Goal: Communication & Community: Answer question/provide support

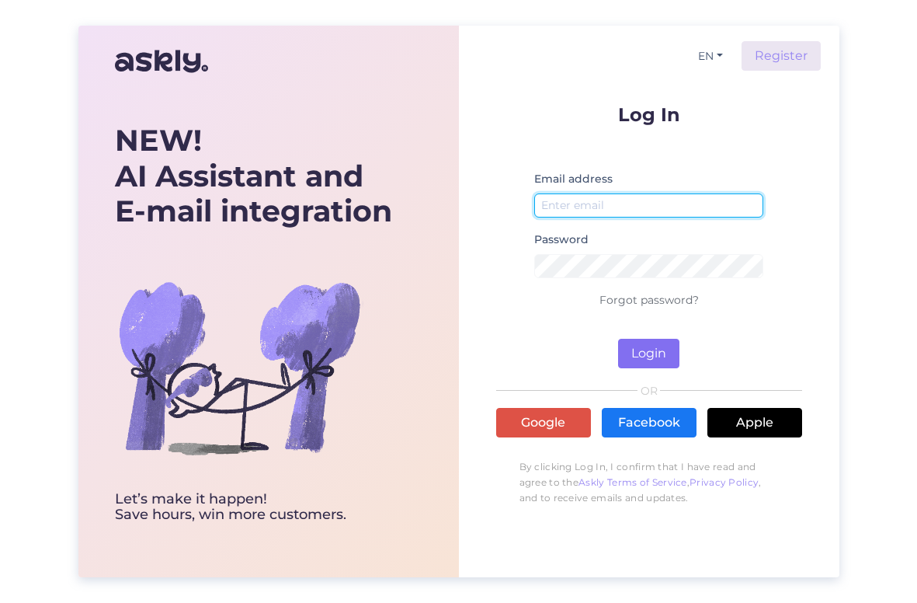
type input "[EMAIL_ADDRESS][DOMAIN_NAME]"
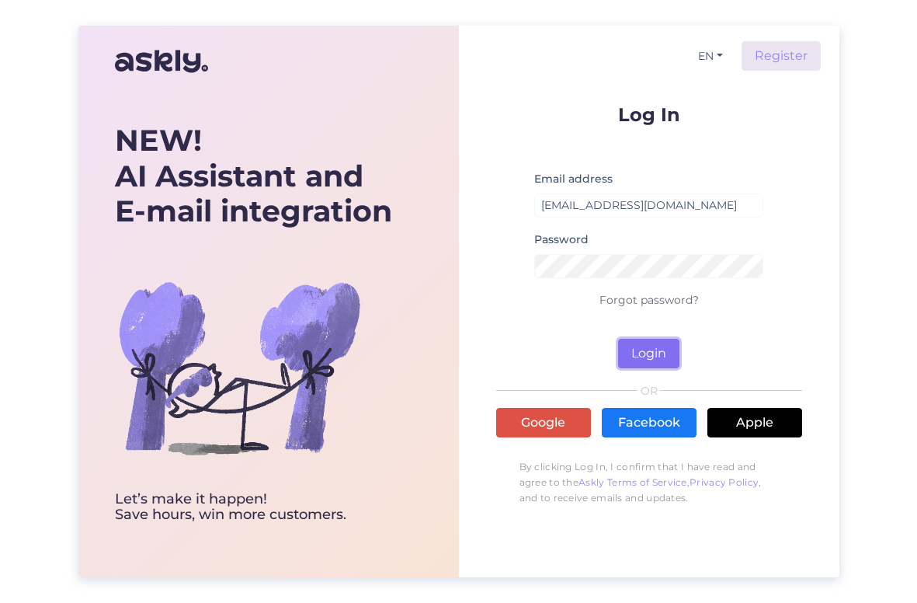
click at [652, 349] on button "Login" at bounding box center [648, 354] width 61 height 30
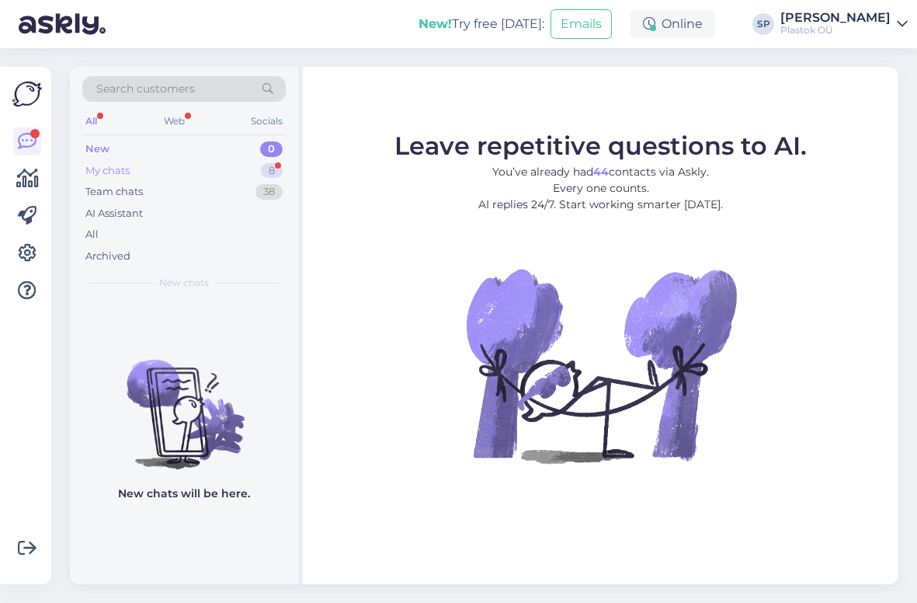
click at [154, 176] on div "My chats 8" at bounding box center [183, 171] width 203 height 22
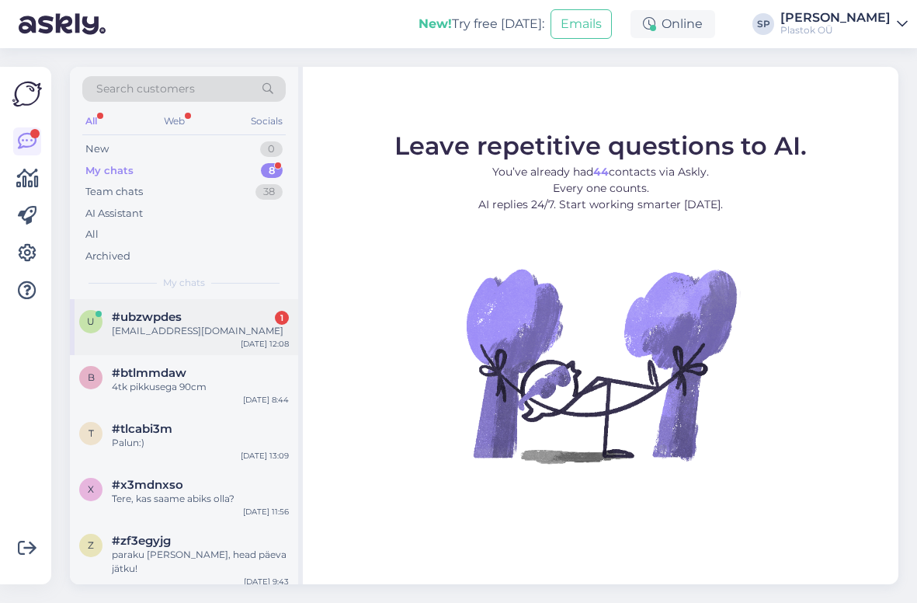
click at [210, 315] on div "#ubzwpdes 1" at bounding box center [200, 317] width 177 height 14
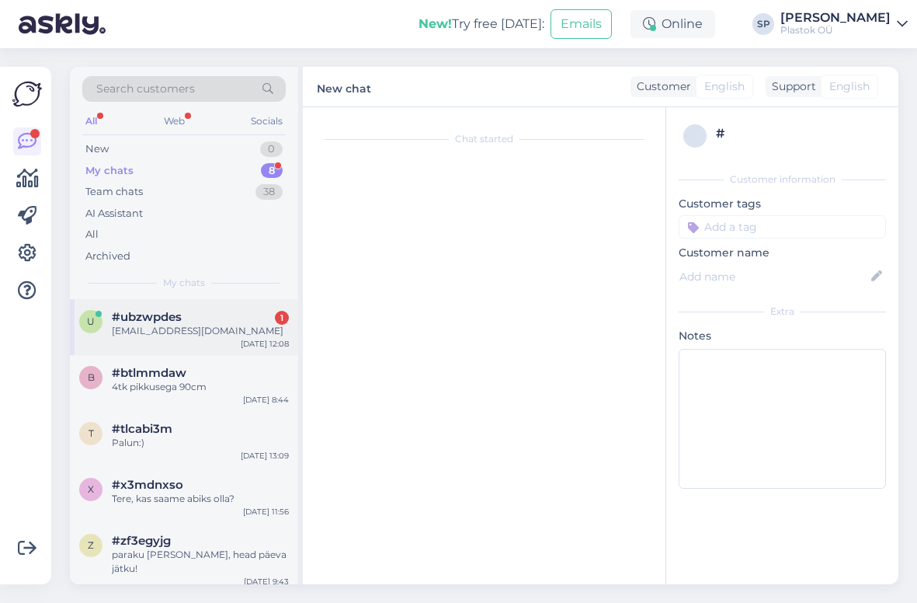
scroll to position [665, 0]
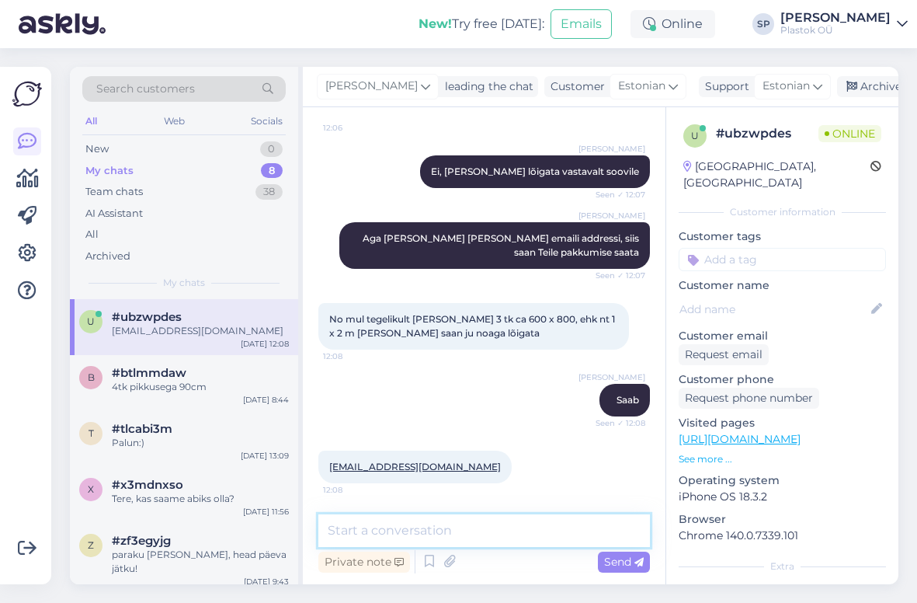
click at [482, 530] on textarea at bounding box center [484, 530] width 332 height 33
type textarea "tänud, saadan Teile pakkumise [PERSON_NAME]"
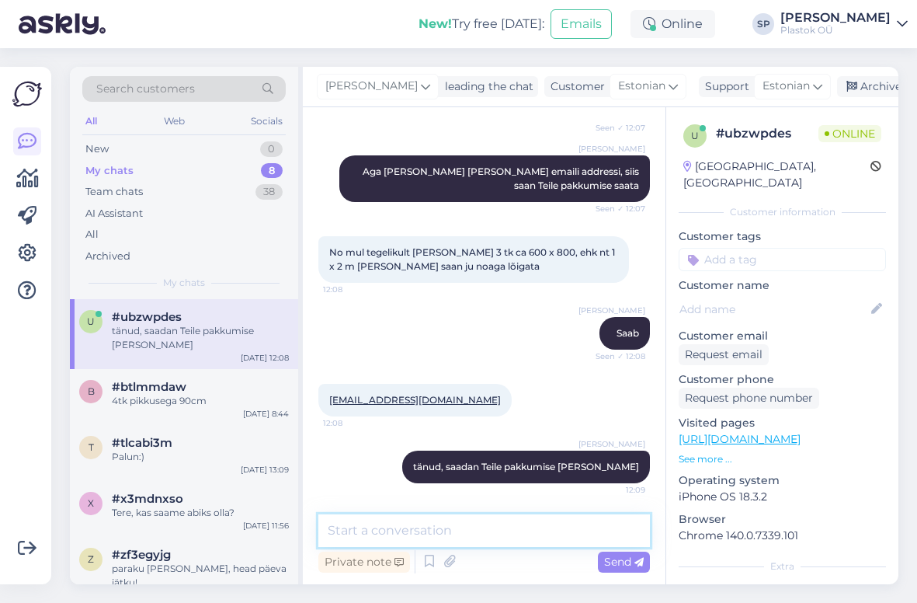
scroll to position [812, 0]
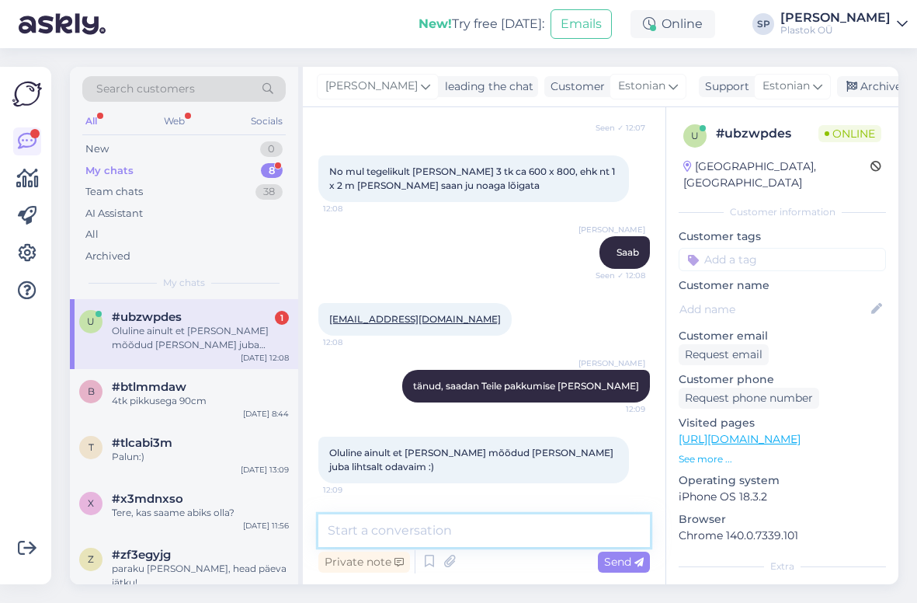
click at [472, 522] on textarea at bounding box center [484, 530] width 332 height 33
type textarea "selge"
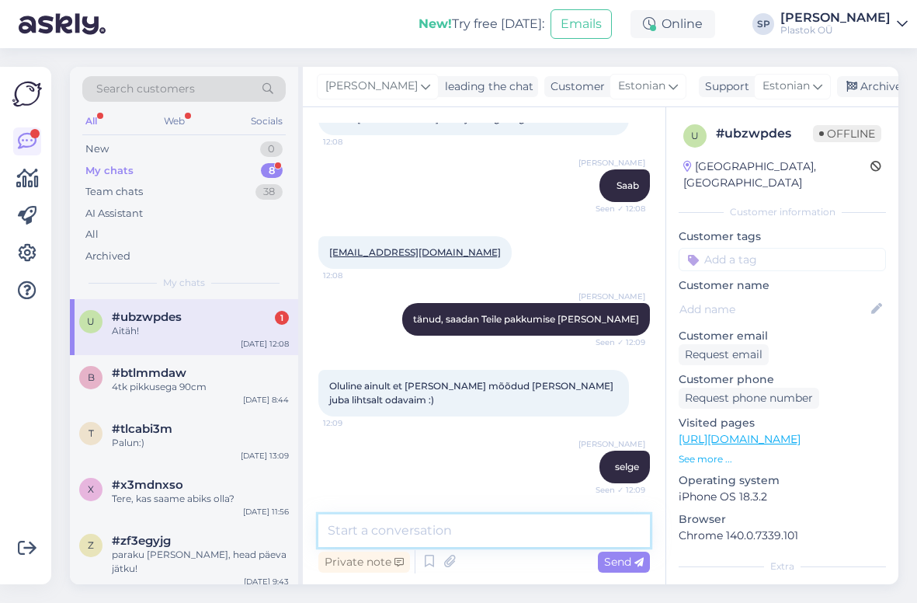
scroll to position [946, 0]
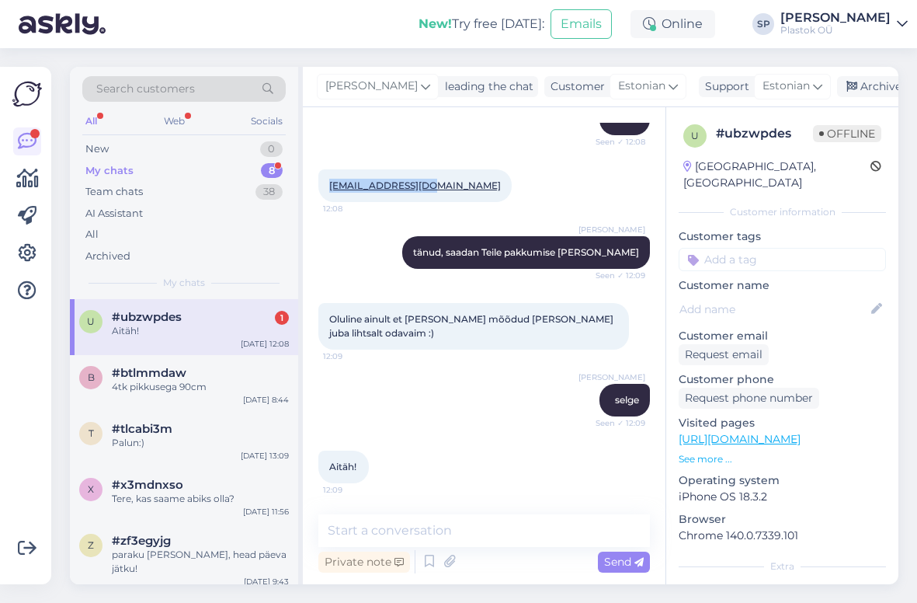
drag, startPoint x: 427, startPoint y: 186, endPoint x: 326, endPoint y: 180, distance: 101.1
click at [326, 180] on div "[EMAIL_ADDRESS][DOMAIN_NAME] 12:08" at bounding box center [414, 185] width 193 height 33
copy link "[EMAIL_ADDRESS][DOMAIN_NAME]"
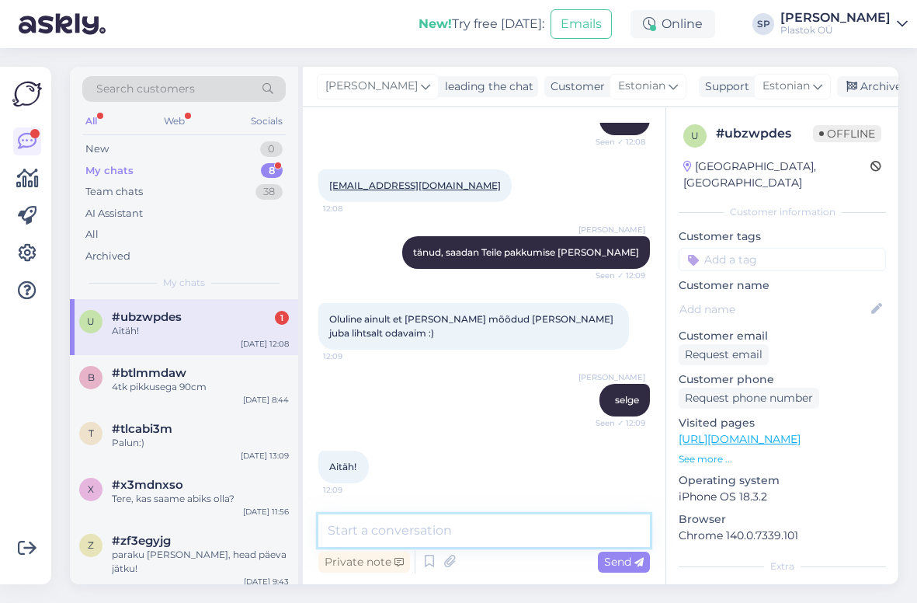
click at [439, 524] on textarea at bounding box center [484, 530] width 332 height 33
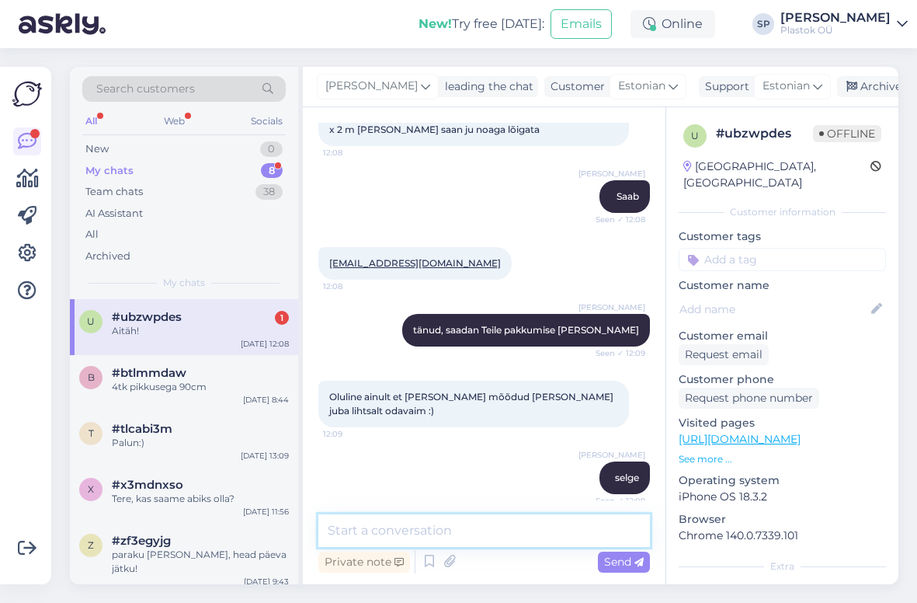
scroll to position [791, 0]
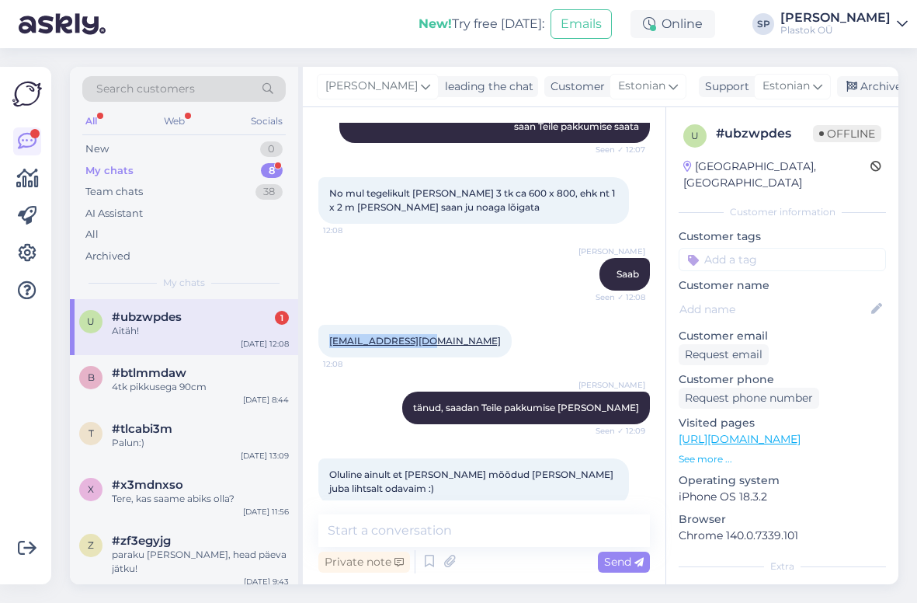
drag, startPoint x: 325, startPoint y: 339, endPoint x: 426, endPoint y: 343, distance: 101.1
click at [426, 343] on div "[EMAIL_ADDRESS][DOMAIN_NAME] 12:08" at bounding box center [414, 341] width 193 height 33
copy link "[EMAIL_ADDRESS][DOMAIN_NAME]"
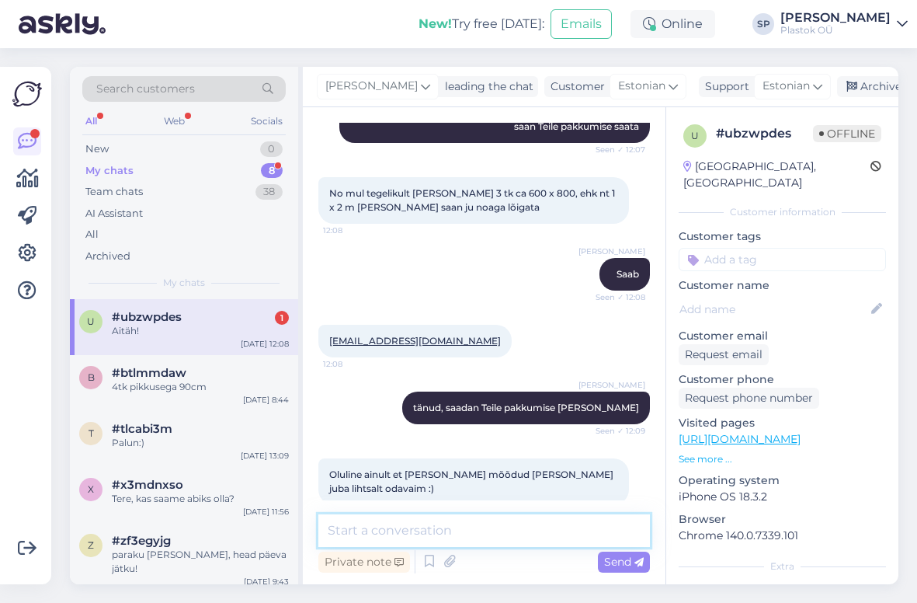
click at [473, 530] on textarea at bounding box center [484, 530] width 332 height 33
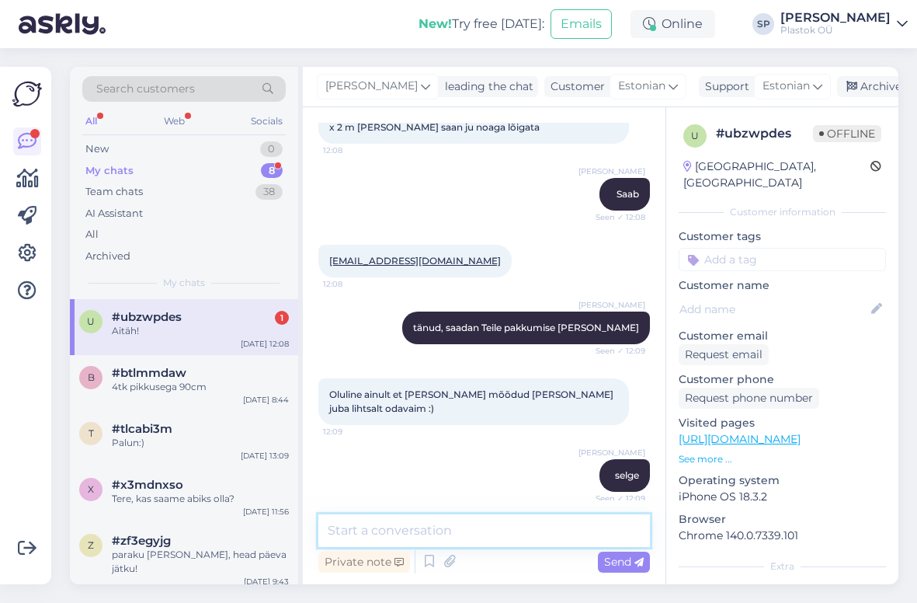
scroll to position [946, 0]
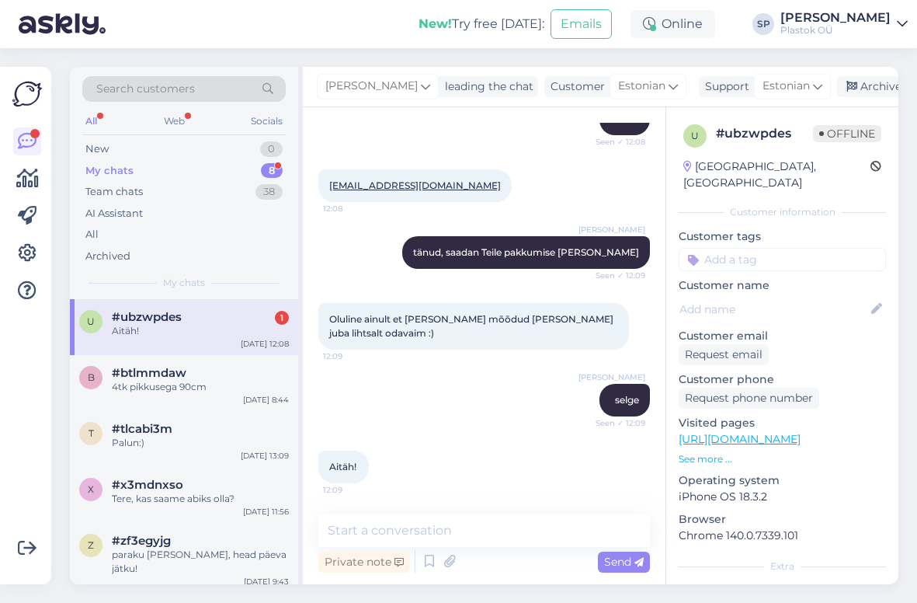
drag, startPoint x: 208, startPoint y: 327, endPoint x: 177, endPoint y: 325, distance: 31.1
click at [177, 325] on div "Aitäh!" at bounding box center [200, 331] width 177 height 14
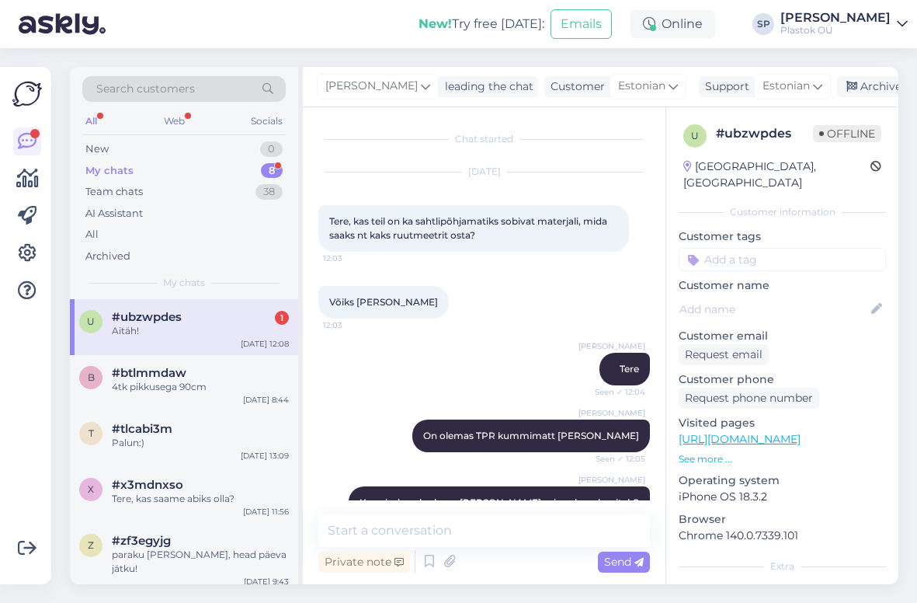
click at [177, 325] on div "Aitäh!" at bounding box center [200, 331] width 177 height 14
click at [168, 372] on span "#btlmmdaw" at bounding box center [149, 373] width 75 height 14
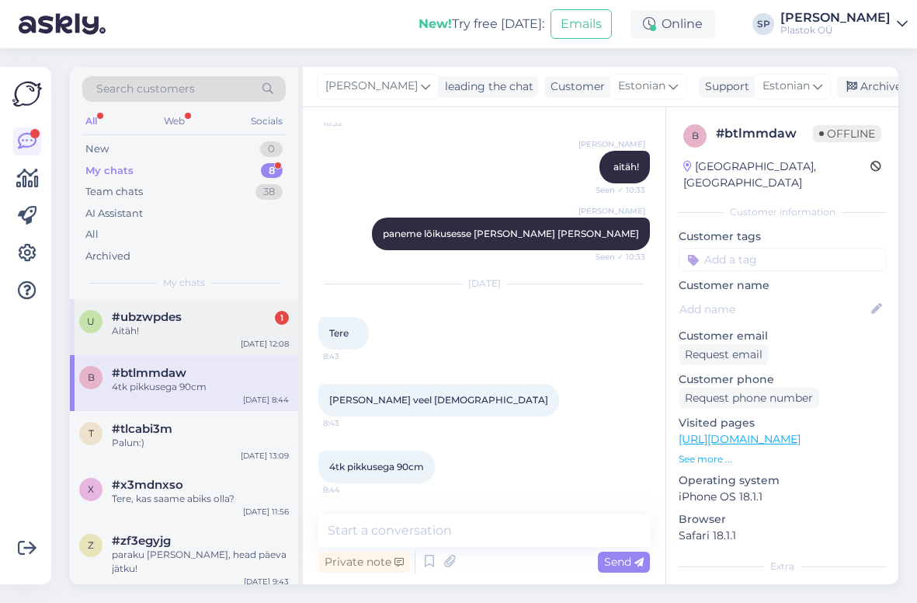
click at [177, 325] on div "Aitäh!" at bounding box center [200, 331] width 177 height 14
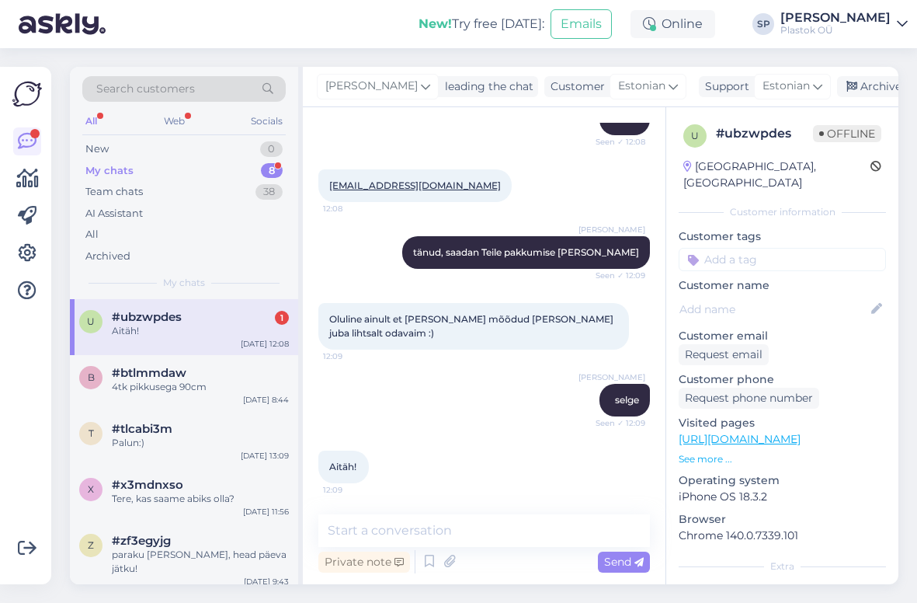
click at [173, 169] on div "My chats 8" at bounding box center [183, 171] width 203 height 22
